Goal: Task Accomplishment & Management: Use online tool/utility

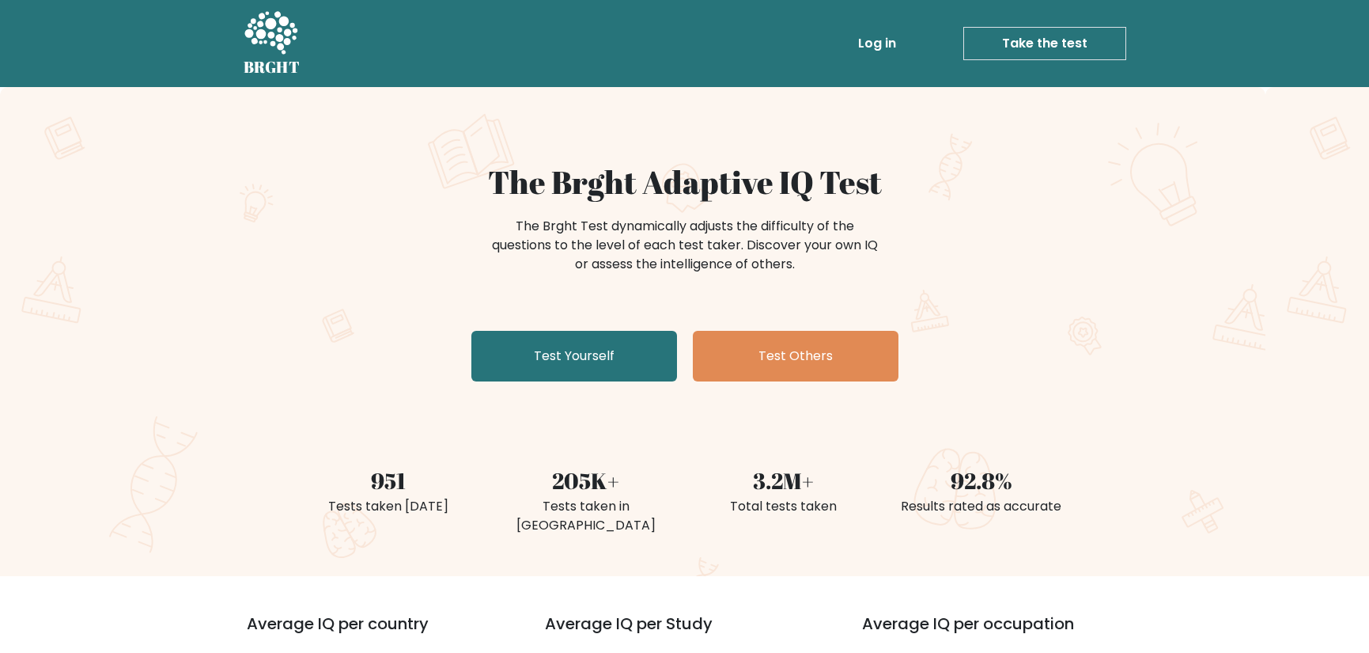
scroll to position [79, 0]
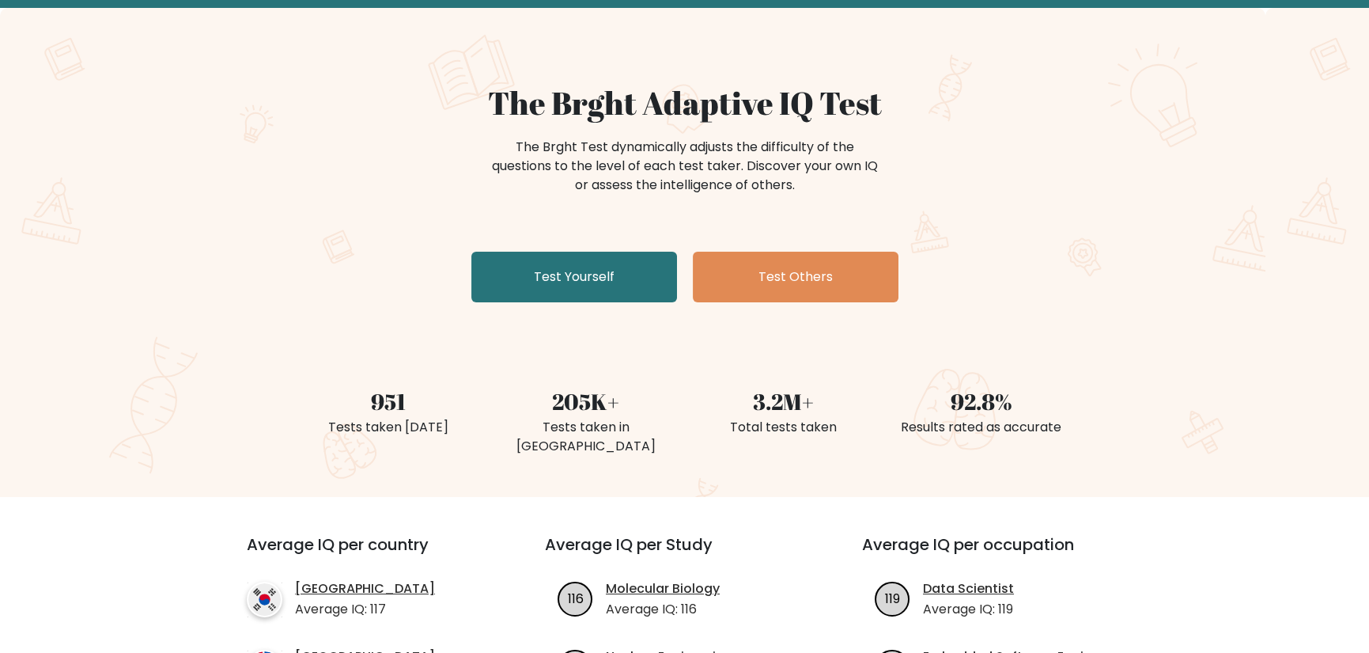
click at [617, 274] on link "Test Yourself" at bounding box center [574, 277] width 206 height 51
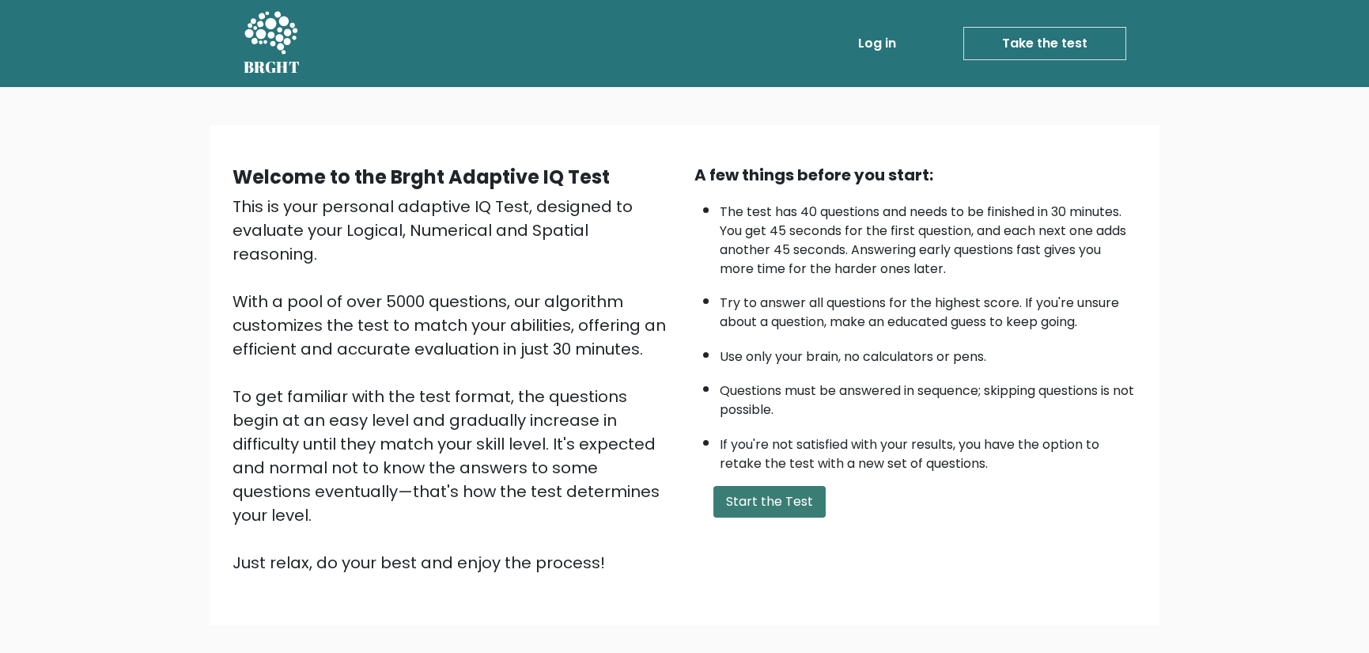
click at [763, 486] on button "Start the Test" at bounding box center [769, 502] width 112 height 32
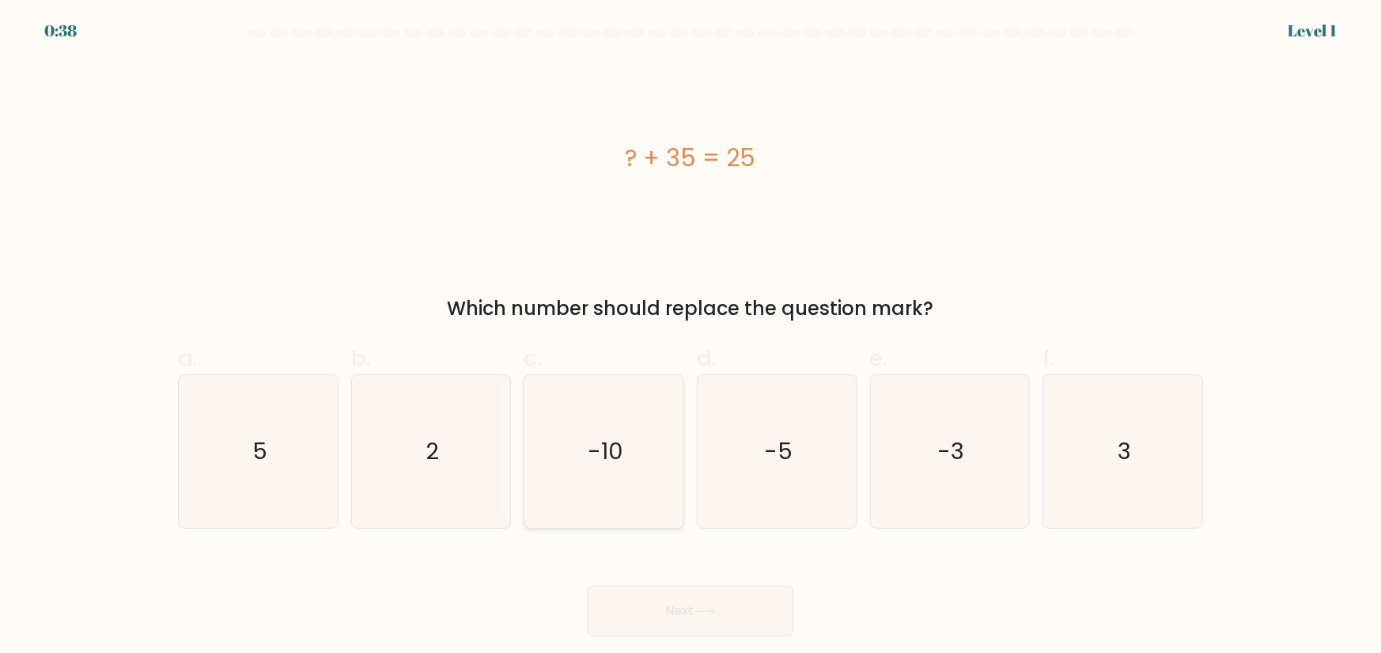
click at [644, 442] on icon "-10" at bounding box center [604, 451] width 153 height 153
click at [690, 337] on input "c. -10" at bounding box center [690, 332] width 1 height 10
radio input "true"
click at [641, 622] on button "Next" at bounding box center [691, 610] width 206 height 51
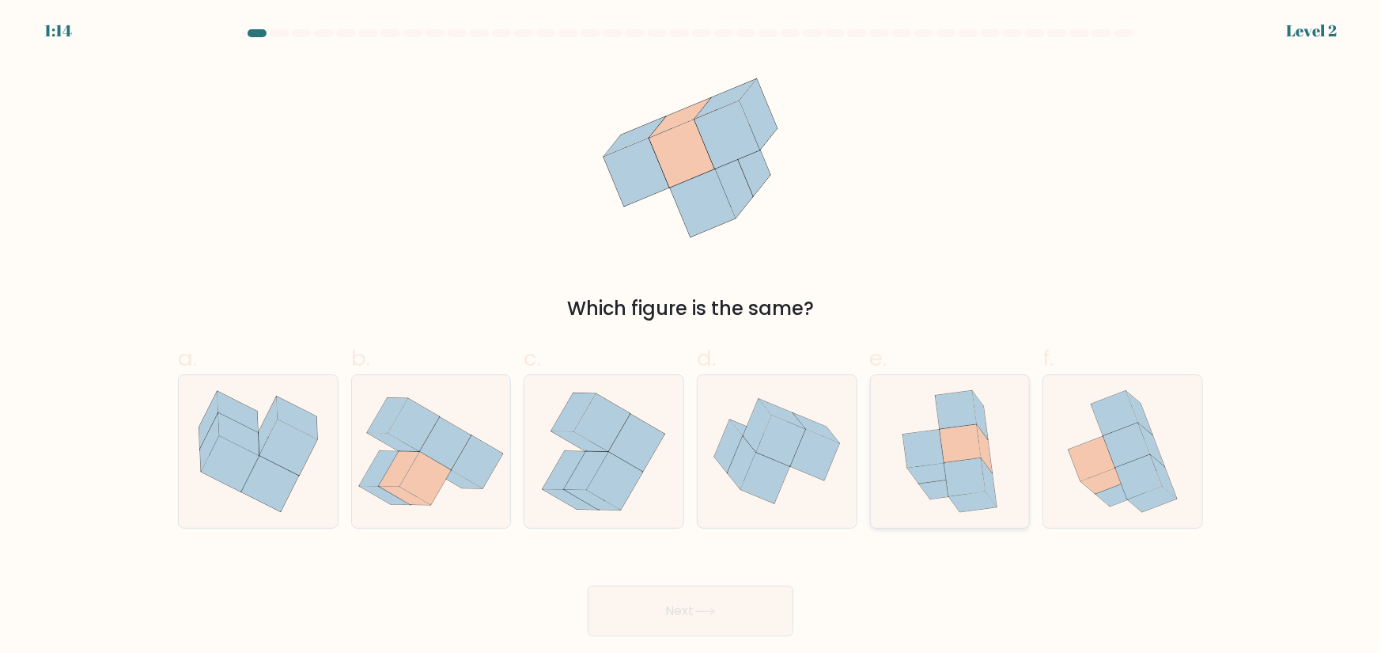
click at [963, 482] on icon at bounding box center [964, 477] width 41 height 38
click at [691, 337] on input "e." at bounding box center [690, 332] width 1 height 10
radio input "true"
click at [717, 594] on button "Next" at bounding box center [691, 610] width 206 height 51
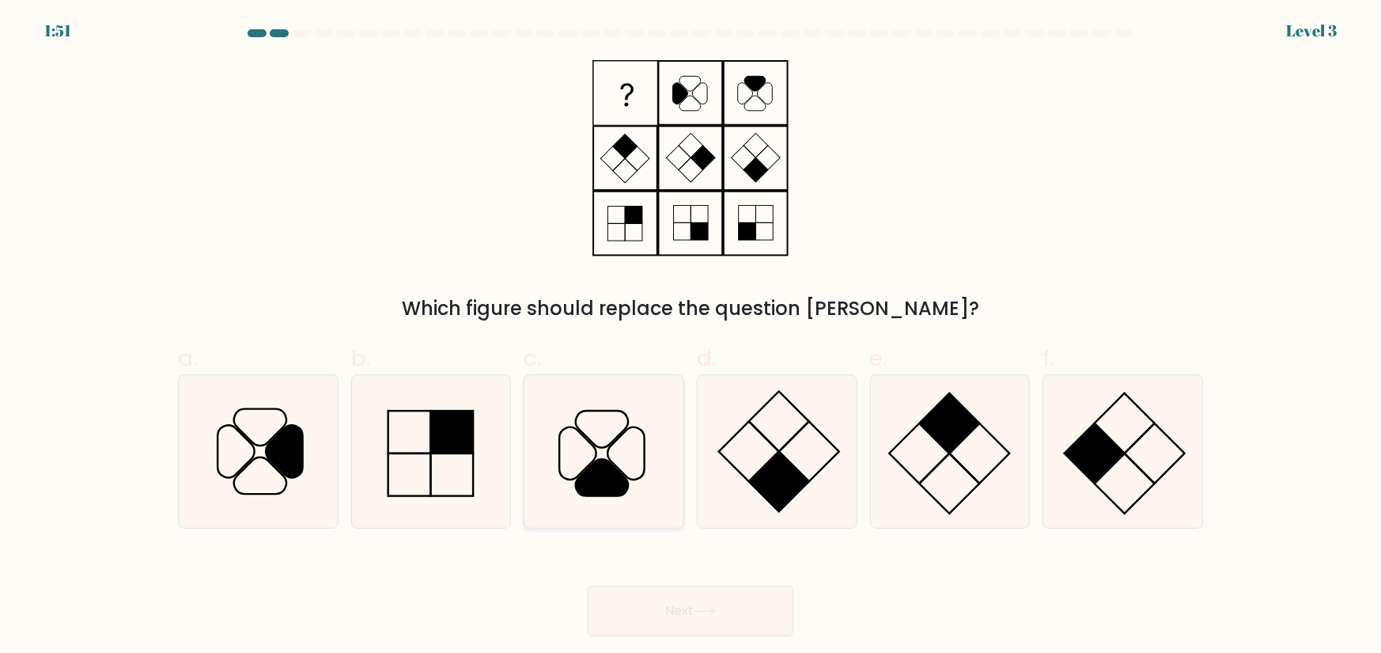
click at [609, 474] on icon at bounding box center [602, 477] width 52 height 36
click at [690, 337] on input "c." at bounding box center [690, 332] width 1 height 10
radio input "true"
click at [728, 612] on button "Next" at bounding box center [691, 610] width 206 height 51
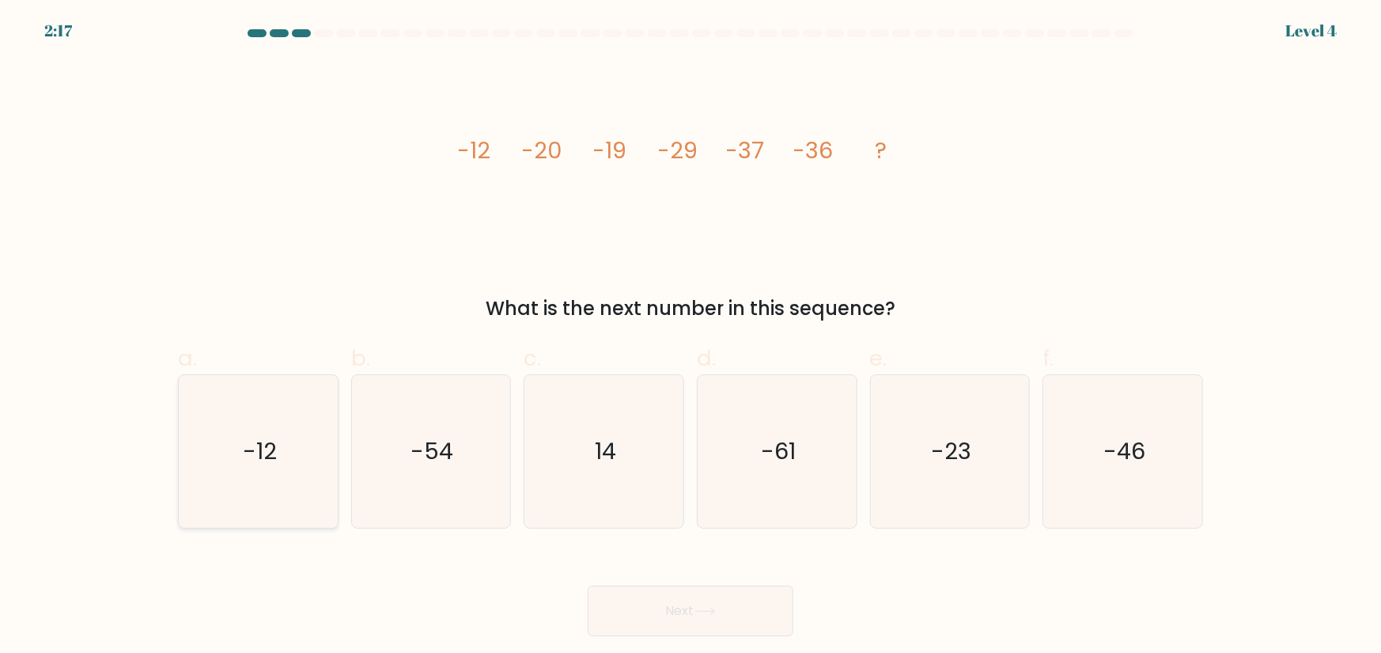
click at [314, 475] on icon "-12" at bounding box center [258, 451] width 153 height 153
click at [690, 337] on input "a. -12" at bounding box center [690, 332] width 1 height 10
radio input "true"
click at [672, 603] on button "Next" at bounding box center [691, 610] width 206 height 51
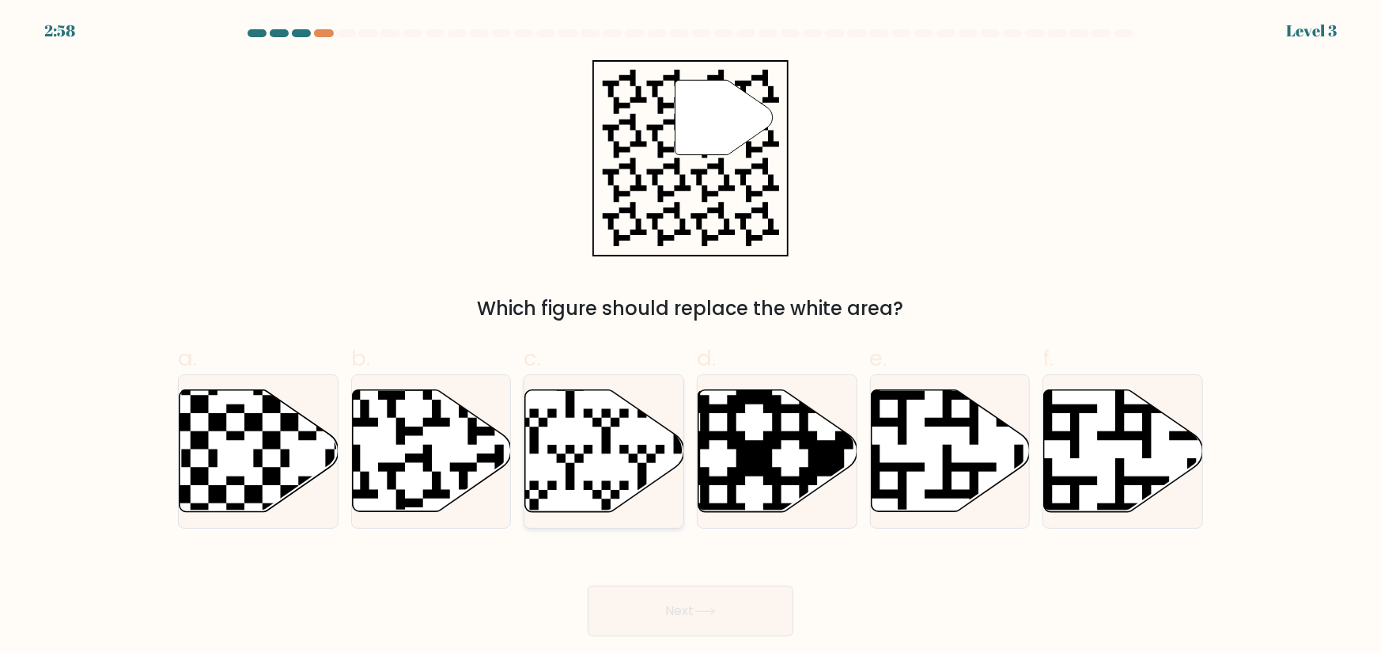
click at [615, 460] on icon at bounding box center [604, 451] width 159 height 122
click at [690, 337] on input "c." at bounding box center [690, 332] width 1 height 10
radio input "true"
click at [496, 470] on icon at bounding box center [378, 517] width 288 height 288
click at [690, 337] on input "b." at bounding box center [690, 332] width 1 height 10
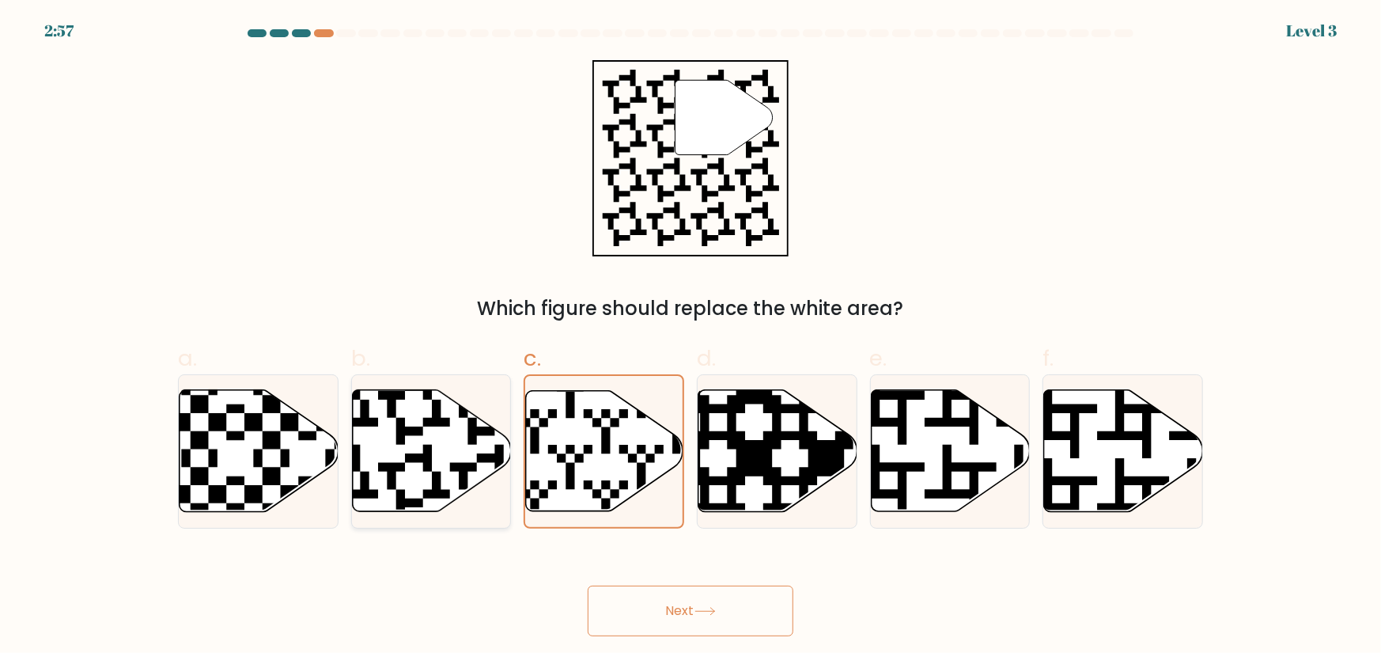
radio input "true"
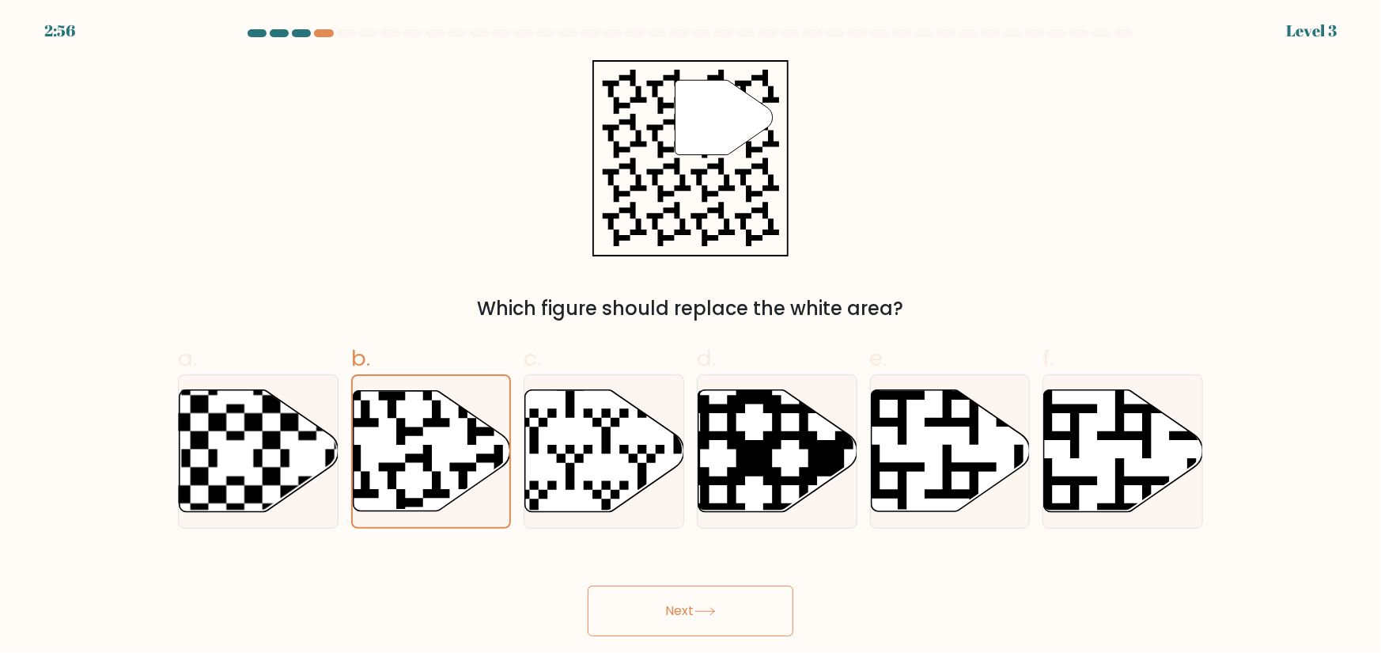
click at [668, 606] on button "Next" at bounding box center [691, 610] width 206 height 51
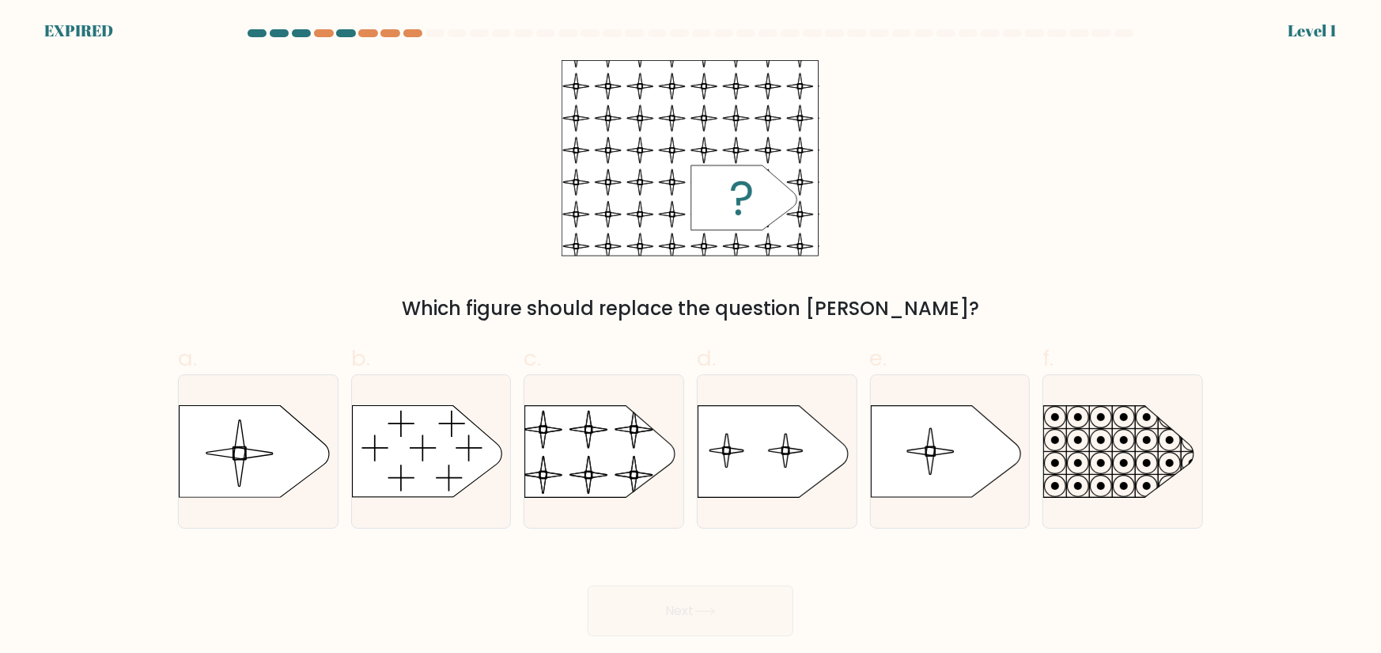
click at [811, 567] on div "Next" at bounding box center [690, 591] width 1044 height 89
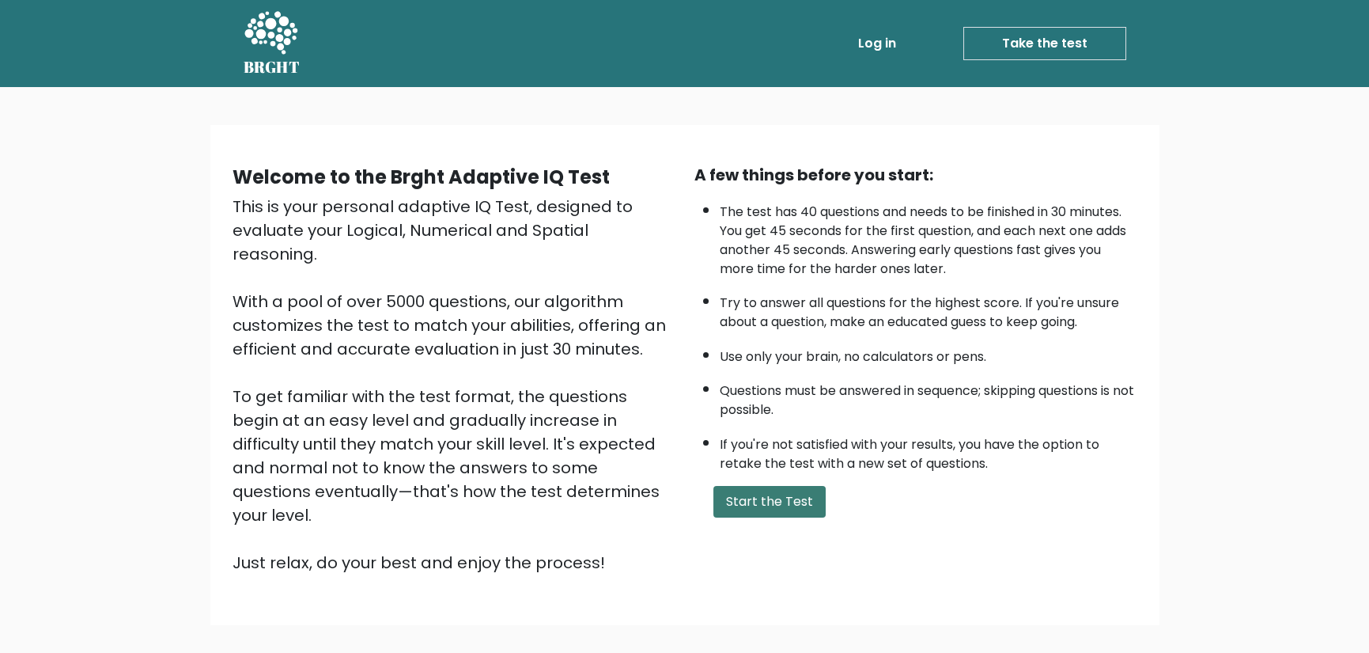
click at [760, 494] on button "Start the Test" at bounding box center [769, 502] width 112 height 32
